Goal: Task Accomplishment & Management: Complete application form

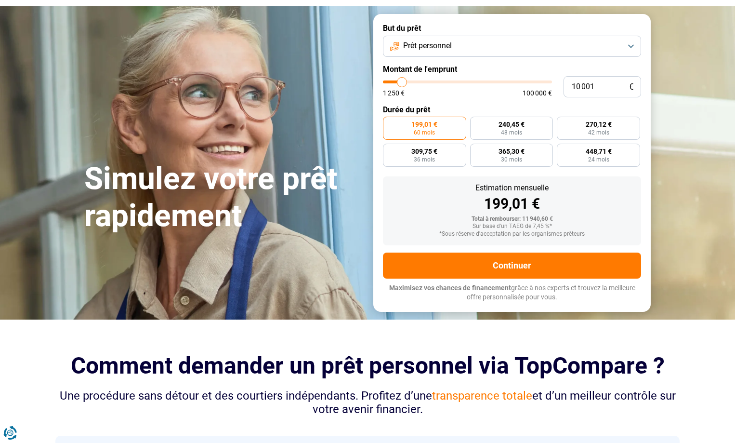
scroll to position [16, 0]
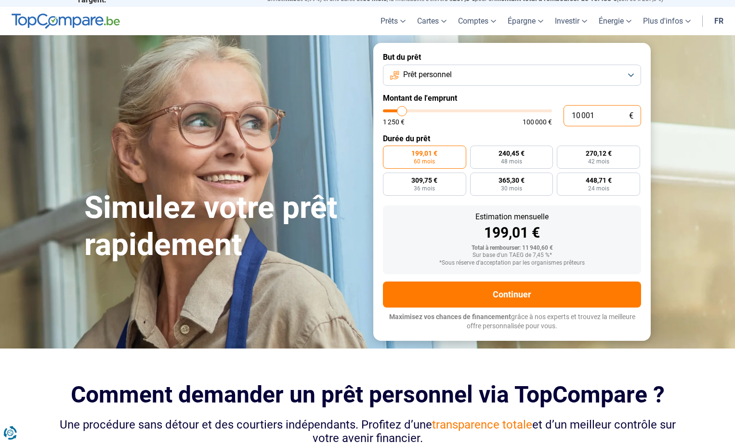
click at [575, 115] on input "10 001" at bounding box center [603, 115] width 78 height 21
type input "1"
type input "1250"
type input "0"
type input "1250"
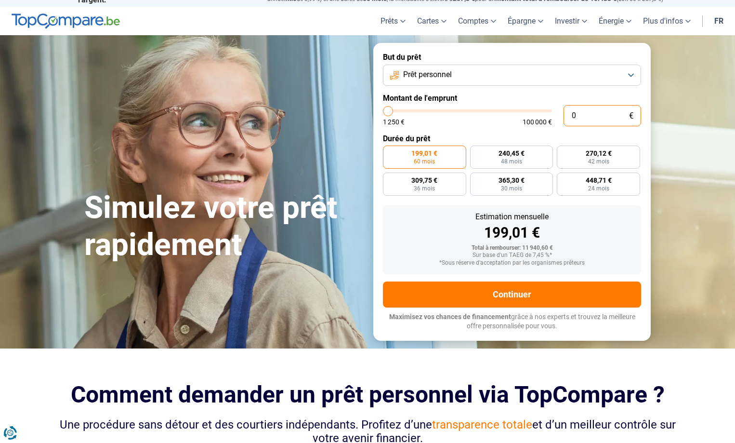
type input "2"
type input "1250"
type input "20"
type input "1250"
type input "200"
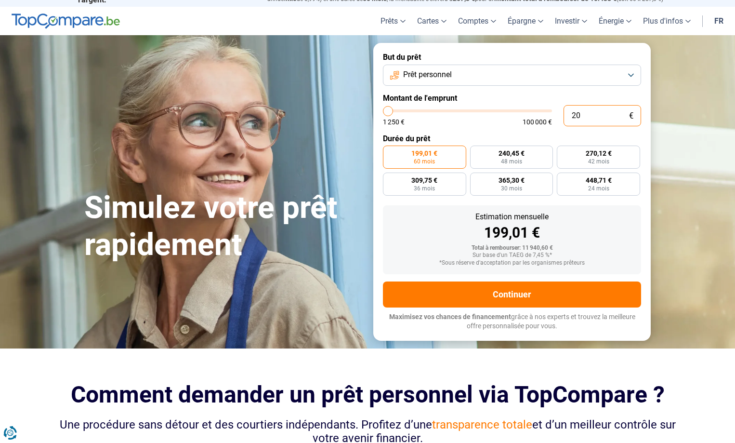
type input "1250"
type input "2 000"
type input "2000"
type input "20 000"
type input "20000"
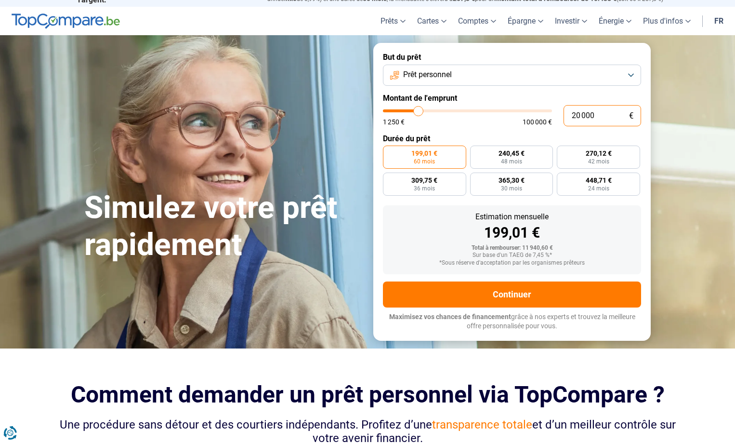
radio input "false"
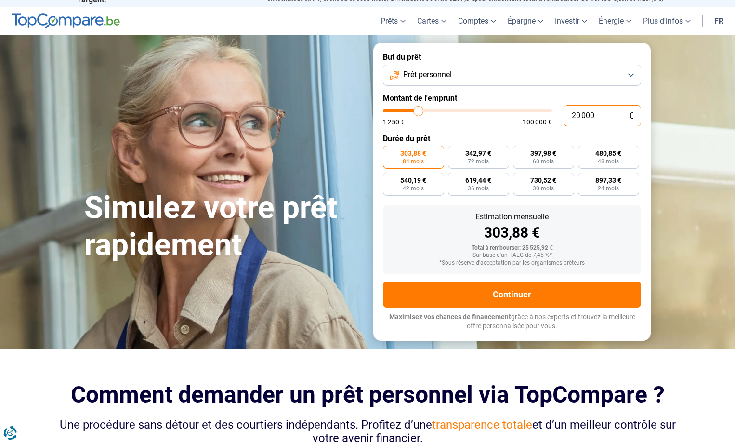
scroll to position [0, 0]
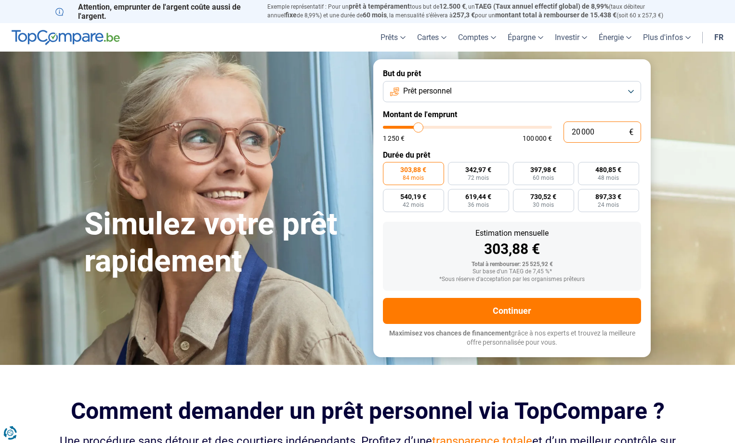
type input "20 000"
click at [478, 144] on form "But du prêt Prêt personnel Montant de l'emprunt 20 000 € 1 250 € 100 000 € Duré…" at bounding box center [511, 207] width 277 height 297
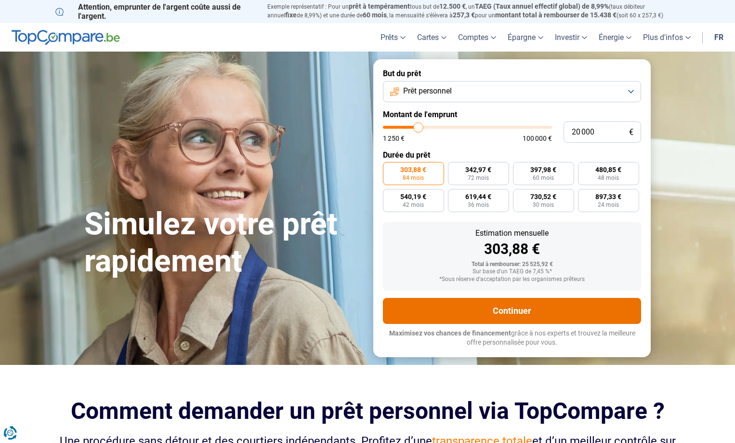
click at [510, 310] on button "Continuer" at bounding box center [512, 311] width 258 height 26
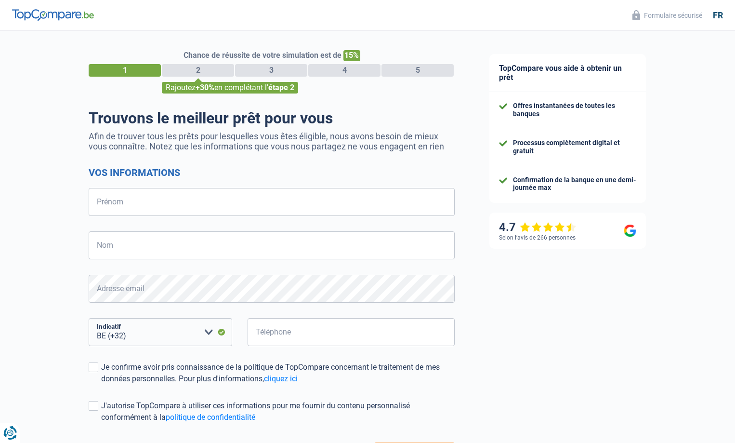
select select "32"
